Goal: Task Accomplishment & Management: Manage account settings

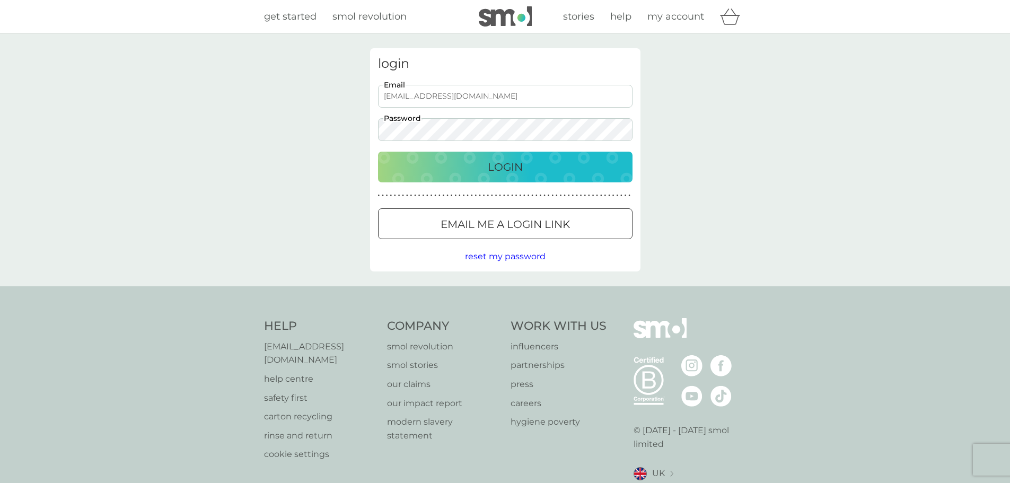
click at [459, 168] on div "Login" at bounding box center [505, 167] width 233 height 17
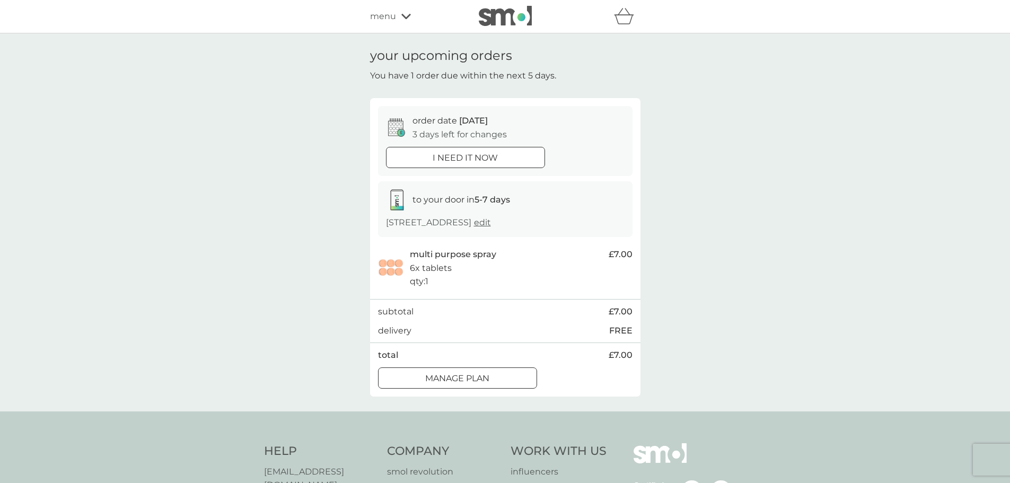
click at [502, 379] on div "Manage plan" at bounding box center [458, 379] width 158 height 14
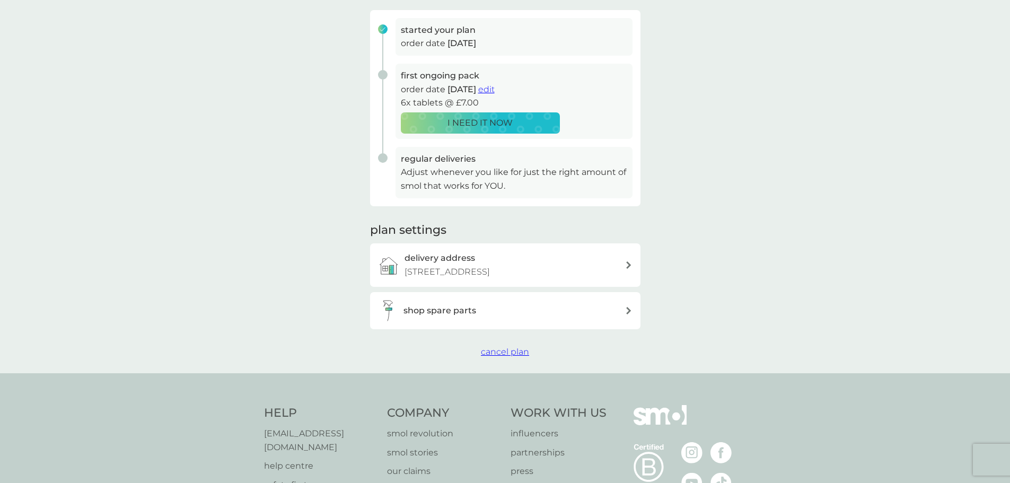
scroll to position [159, 0]
click at [515, 351] on span "cancel plan" at bounding box center [505, 351] width 48 height 10
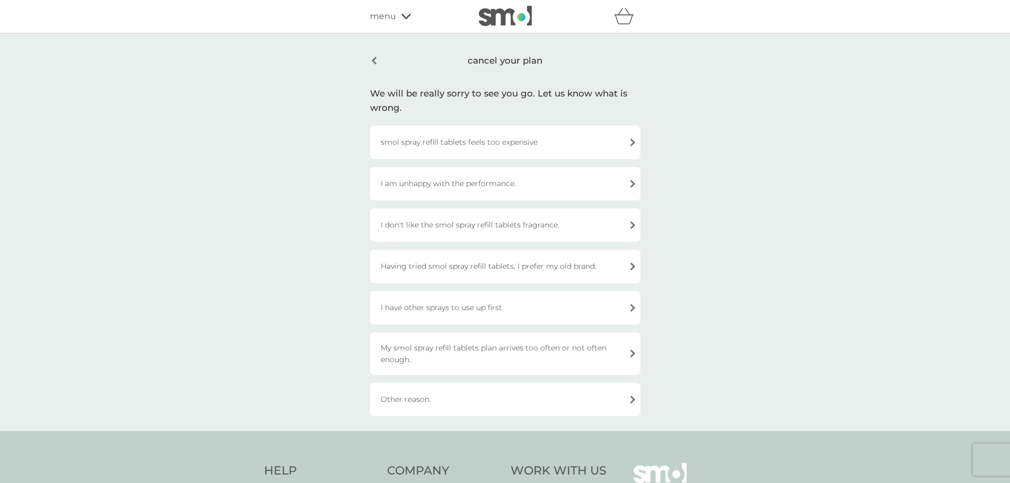
click at [555, 305] on div "I have other sprays to use up first" at bounding box center [505, 307] width 270 height 33
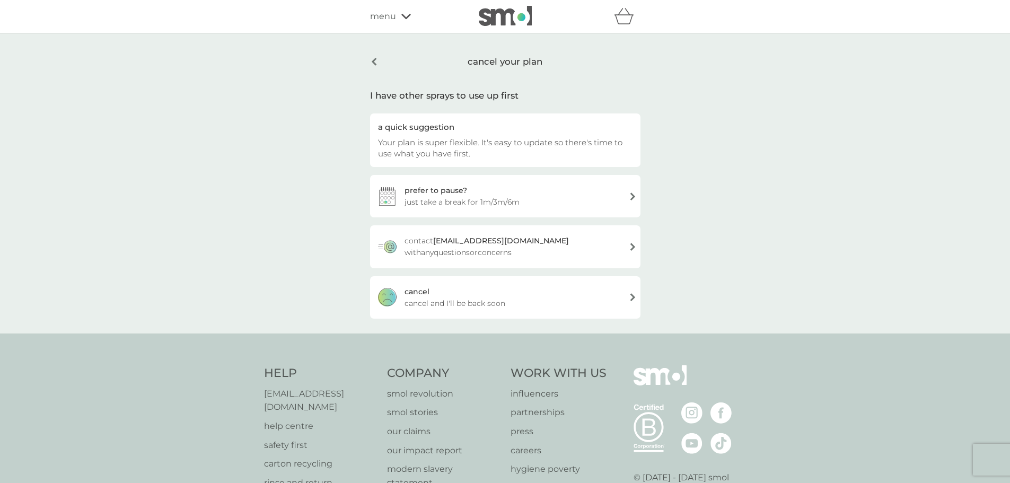
click at [529, 203] on div "prefer to pause? just take a break for 1m/3m/6m" at bounding box center [505, 196] width 270 height 42
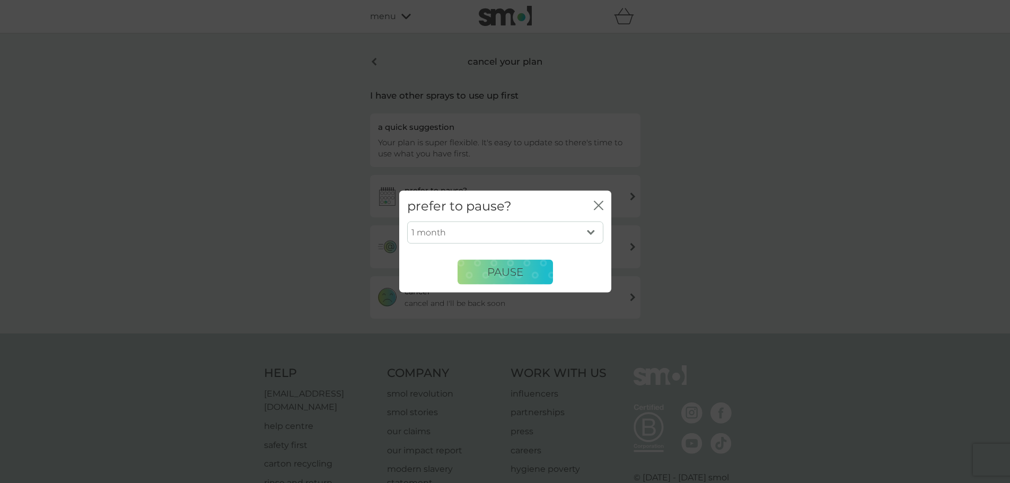
click at [522, 234] on select "1 month 3 months 6 months" at bounding box center [505, 233] width 196 height 22
click at [407, 222] on select "1 month 3 months 6 months" at bounding box center [505, 233] width 196 height 22
click at [508, 225] on select "1 month 3 months 6 months" at bounding box center [505, 233] width 196 height 22
select select "3"
click at [407, 222] on select "1 month 3 months 6 months" at bounding box center [505, 233] width 196 height 22
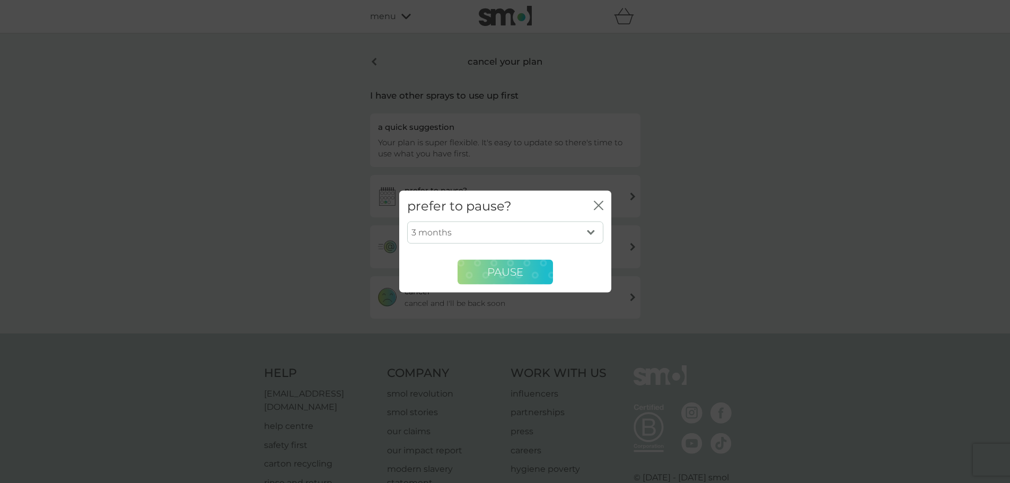
click at [508, 275] on span "PAUSE" at bounding box center [505, 272] width 36 height 13
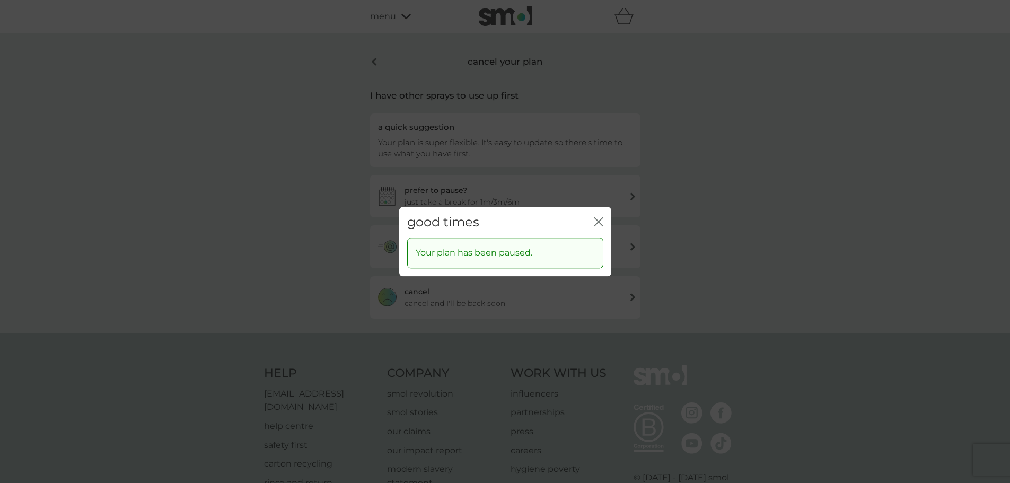
click at [601, 221] on icon "close" at bounding box center [599, 222] width 10 height 10
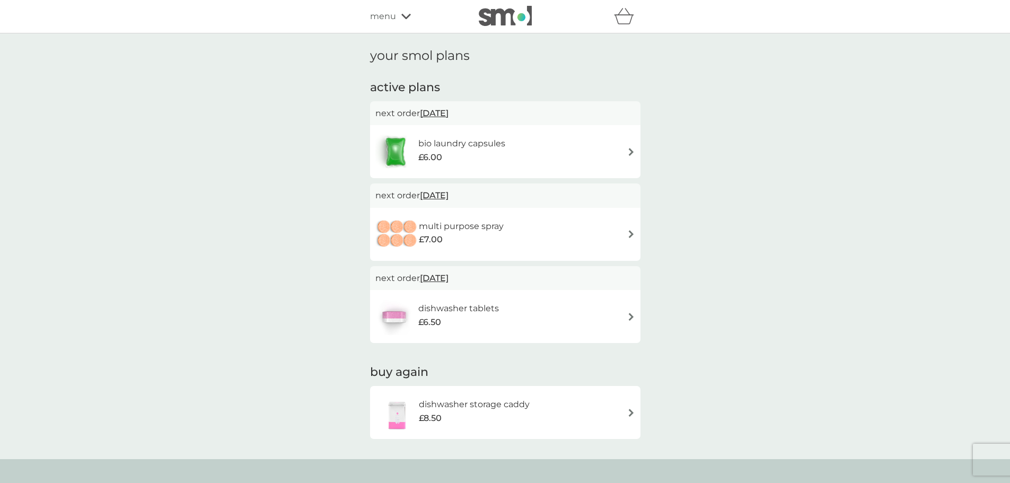
click at [617, 11] on icon "basket" at bounding box center [624, 16] width 20 height 16
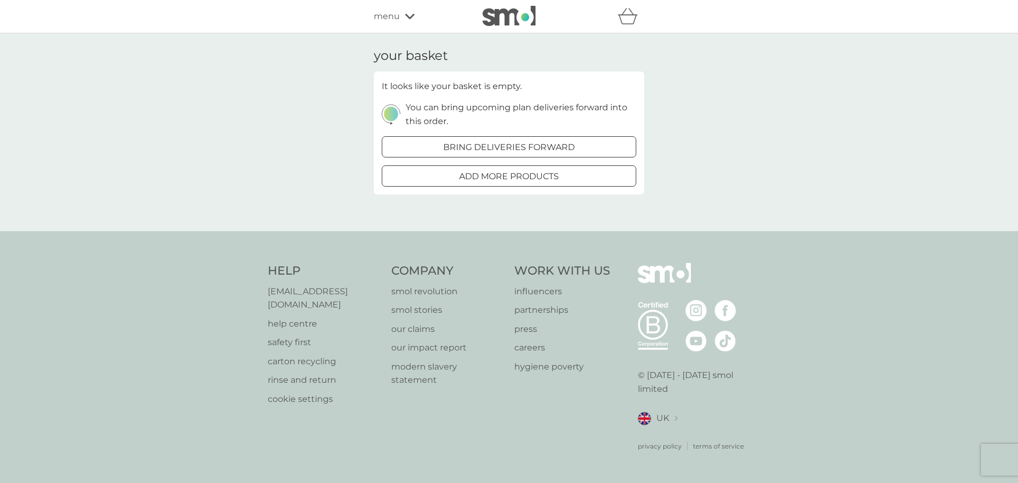
click at [410, 17] on icon at bounding box center [410, 16] width 10 height 5
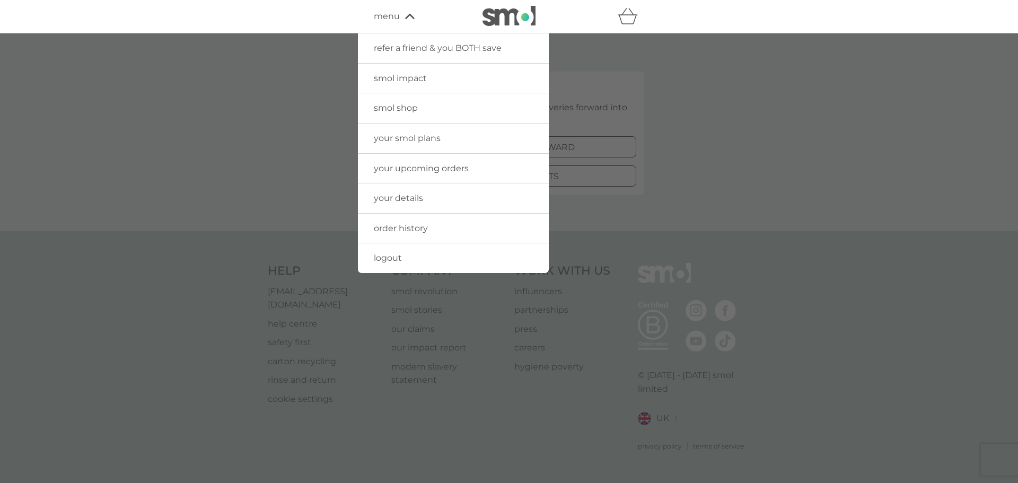
click at [410, 255] on link "logout" at bounding box center [453, 258] width 191 height 30
